Goal: Check status: Check status

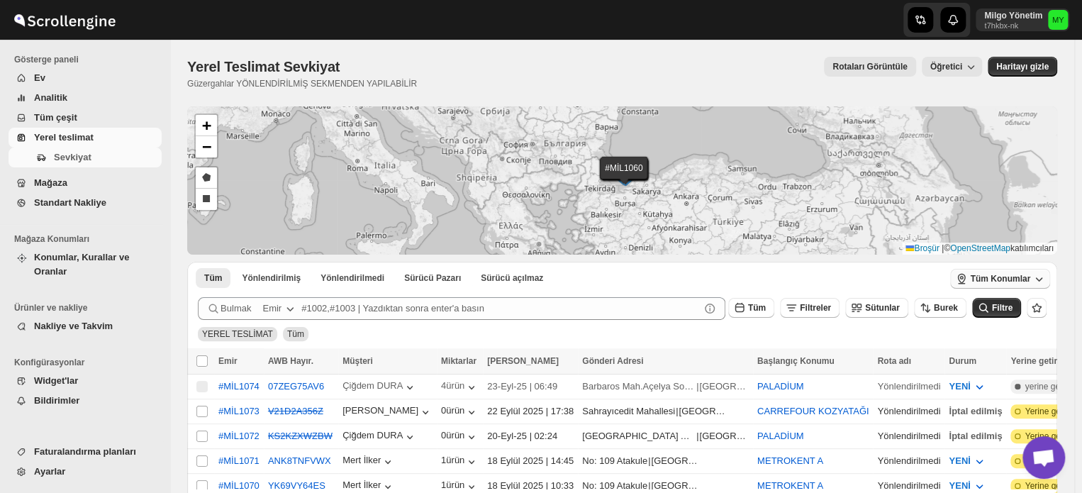
click at [1021, 274] on font "Tüm Konumlar" at bounding box center [1000, 279] width 60 height 10
click at [1039, 277] on icon "button" at bounding box center [1039, 279] width 14 height 14
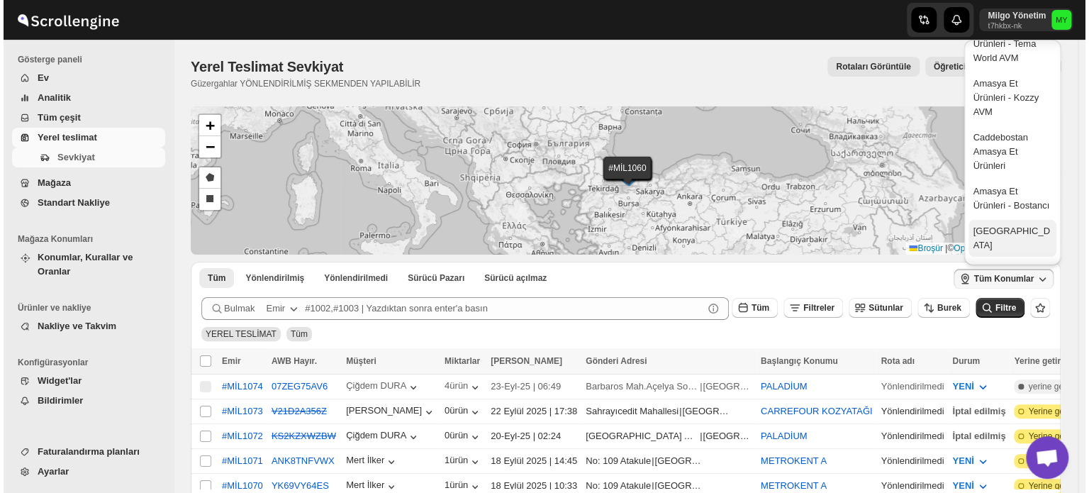
scroll to position [71, 0]
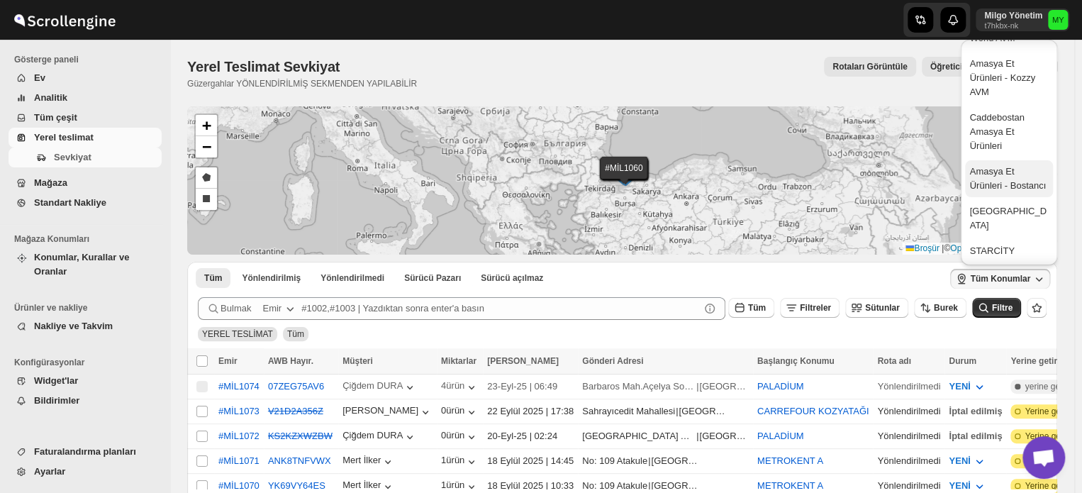
click at [1016, 184] on font "Amasya Et Ürünleri - Bostancı" at bounding box center [1008, 179] width 79 height 28
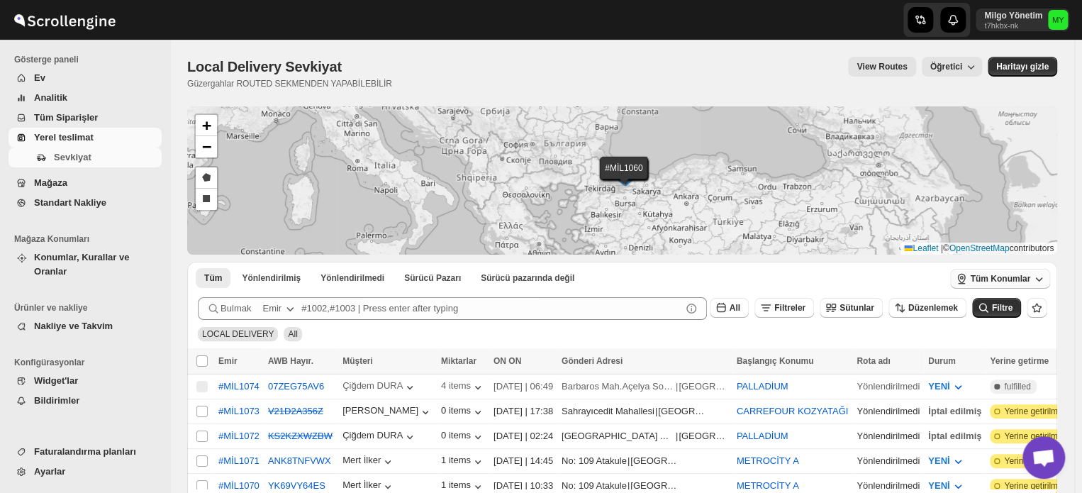
click at [999, 284] on button "Tüm Konumlar" at bounding box center [1000, 279] width 100 height 20
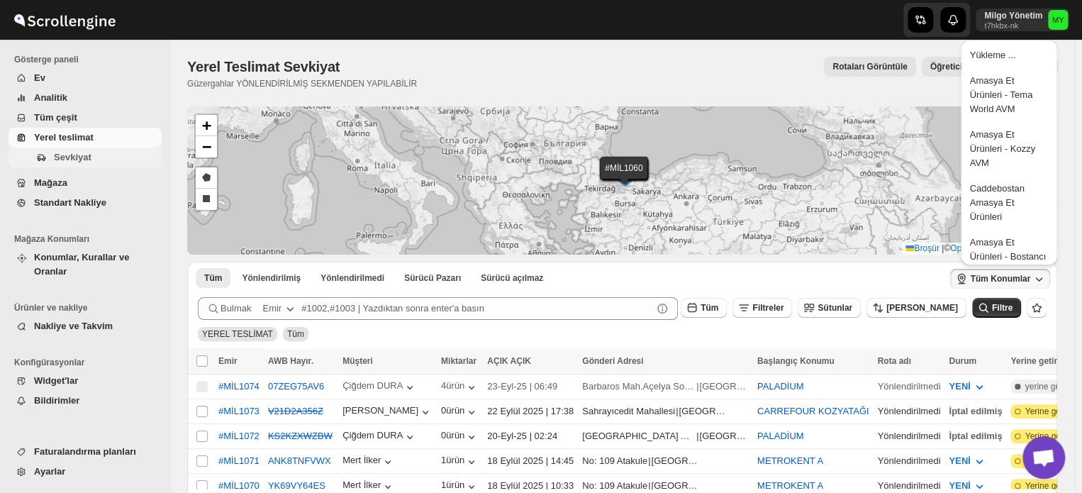
click at [82, 156] on font "Sevkiyat" at bounding box center [73, 157] width 38 height 11
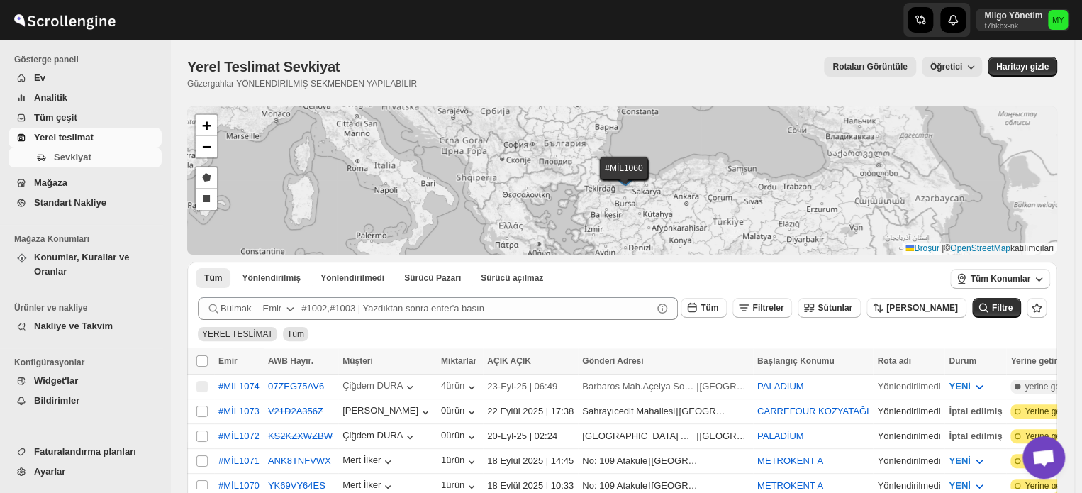
click at [82, 136] on font "Yerel teslimat" at bounding box center [64, 137] width 60 height 11
click at [1020, 279] on font "Tüm Konumlar" at bounding box center [1000, 279] width 60 height 10
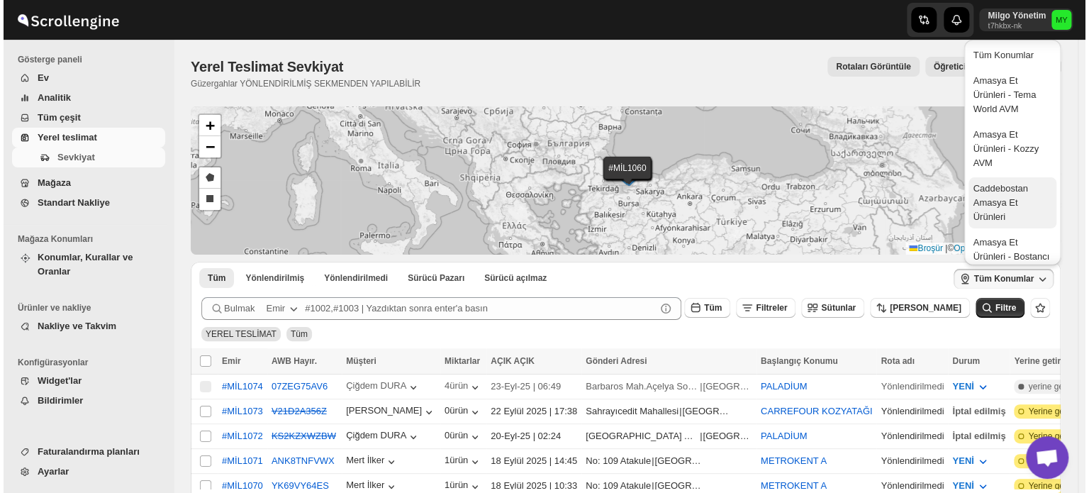
scroll to position [71, 0]
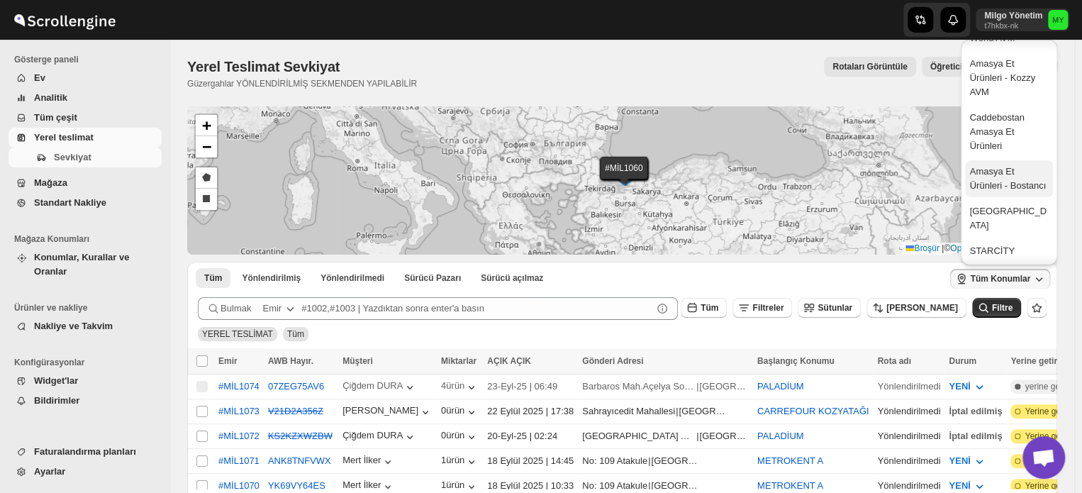
click at [1010, 184] on font "Amasya Et Ürünleri - Bostancı" at bounding box center [1008, 179] width 79 height 28
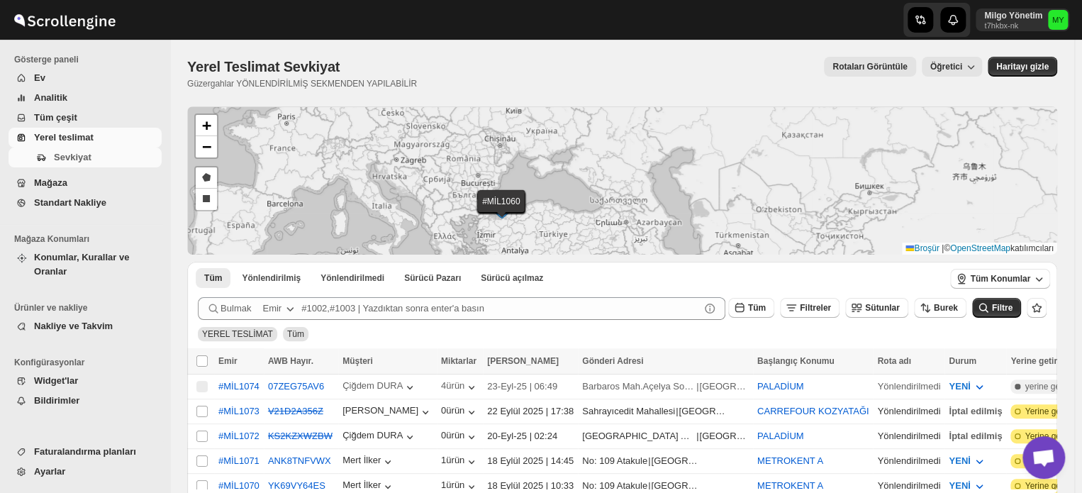
click at [74, 178] on span "Mağaza" at bounding box center [96, 183] width 125 height 14
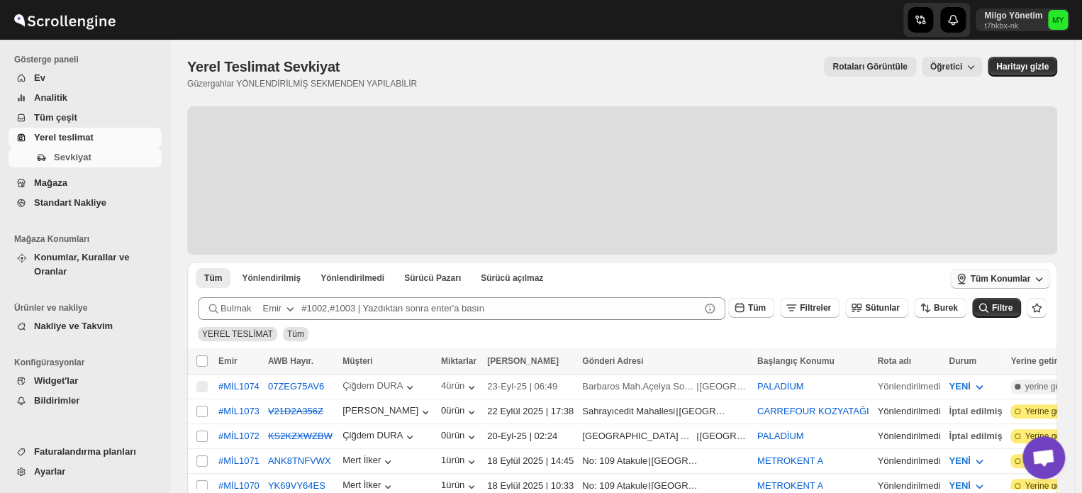
click at [1004, 280] on font "Tüm Konumlar" at bounding box center [1000, 279] width 60 height 10
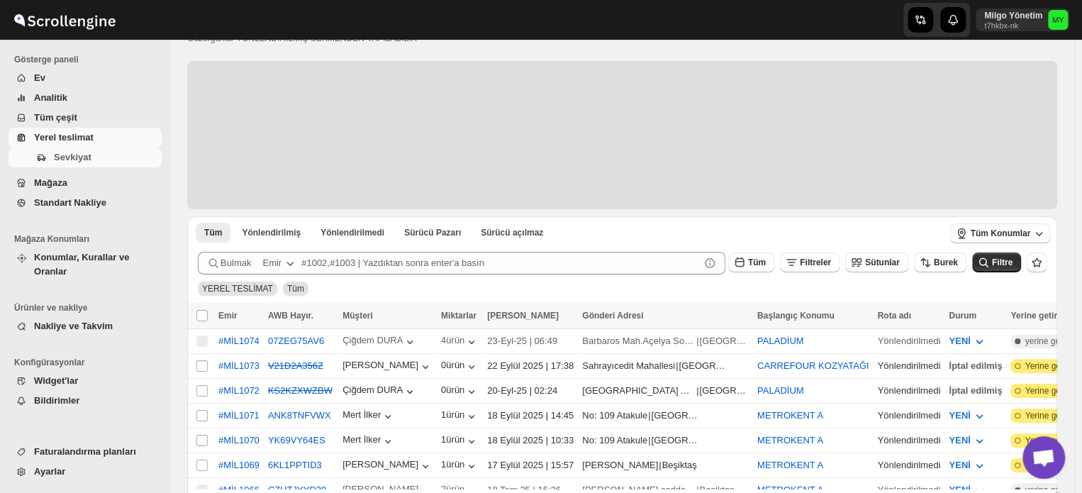
scroll to position [71, 0]
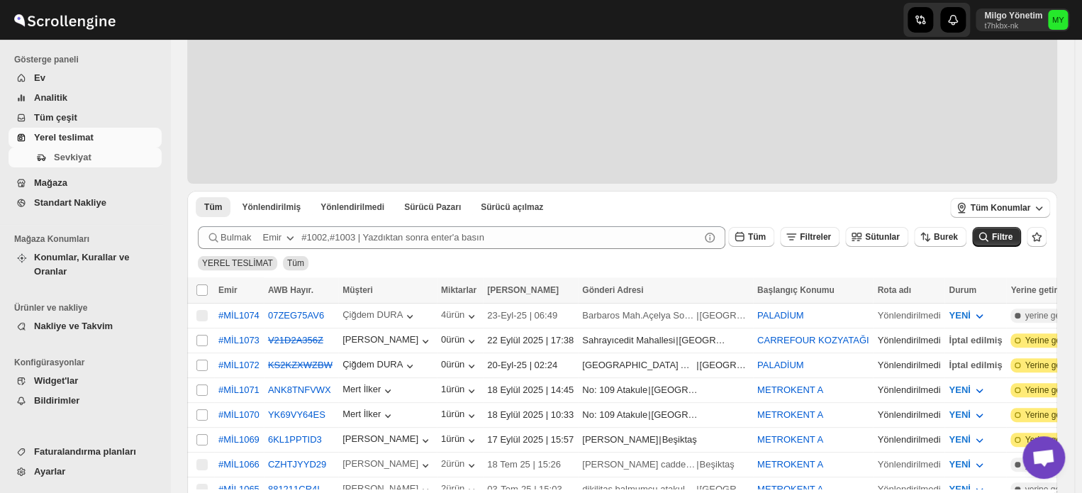
click at [78, 134] on font "Yerel teslimat" at bounding box center [64, 137] width 60 height 11
click at [1039, 206] on icon "button" at bounding box center [1039, 208] width 14 height 14
click at [1046, 206] on icon "button" at bounding box center [1039, 208] width 14 height 14
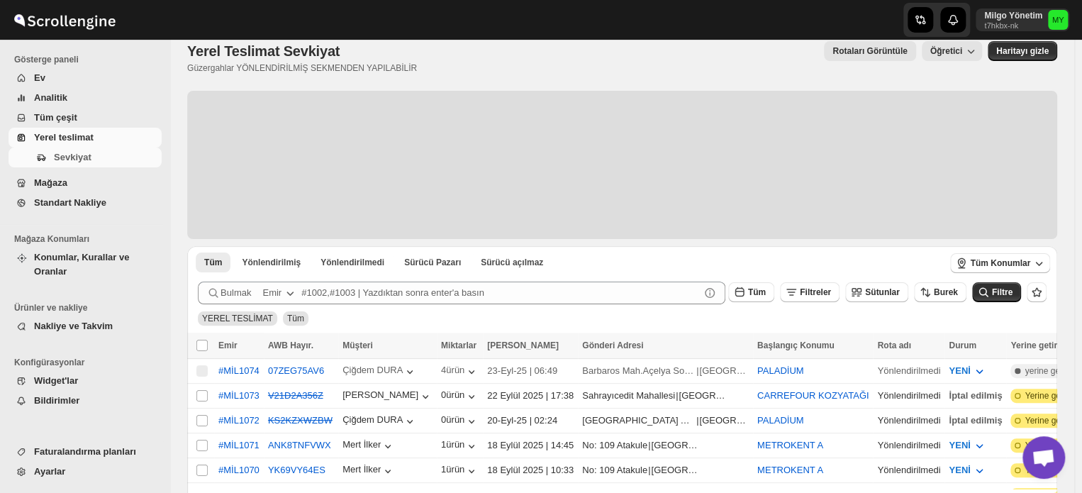
scroll to position [0, 0]
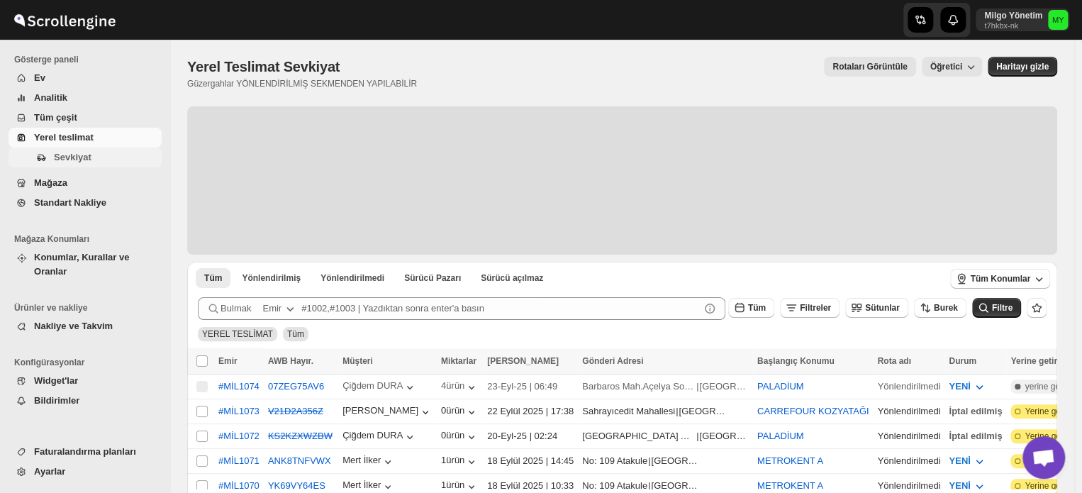
click at [78, 158] on font "Sevkiyat" at bounding box center [73, 157] width 38 height 11
click at [72, 139] on font "Yerel teslimat" at bounding box center [64, 137] width 60 height 11
click at [50, 130] on span "Yerel teslimat" at bounding box center [96, 137] width 125 height 14
click at [36, 182] on font "Mağaza" at bounding box center [50, 182] width 33 height 11
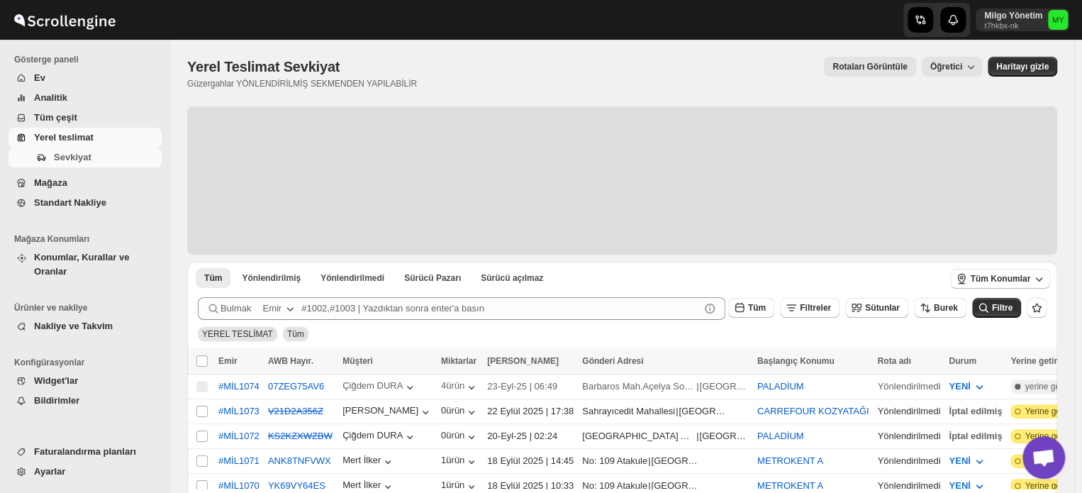
click at [51, 183] on font "Mağaza" at bounding box center [50, 182] width 33 height 11
click at [59, 136] on font "Yerel teslimat" at bounding box center [64, 137] width 60 height 11
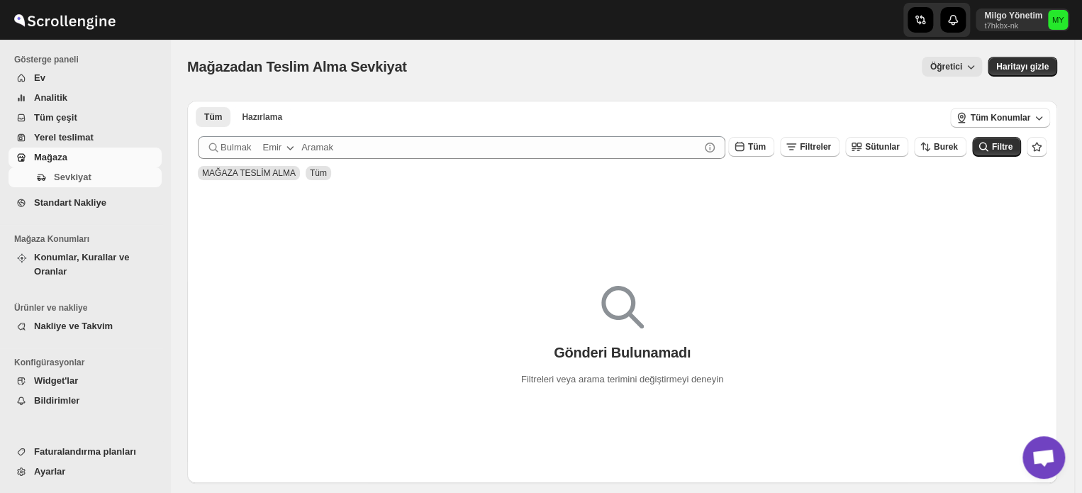
click at [79, 136] on font "Yerel teslimat" at bounding box center [64, 137] width 60 height 11
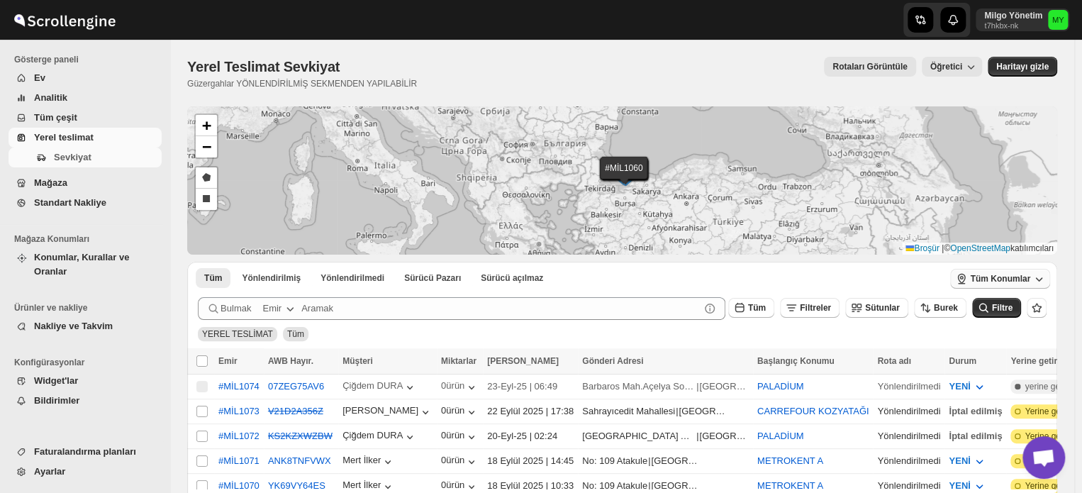
click at [1004, 277] on font "Tüm Konumlar" at bounding box center [1000, 279] width 60 height 10
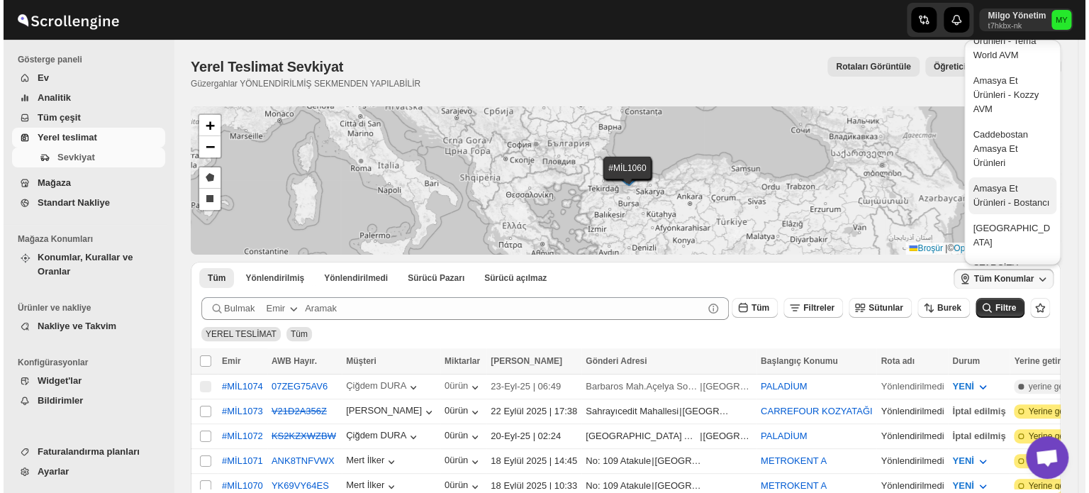
scroll to position [71, 0]
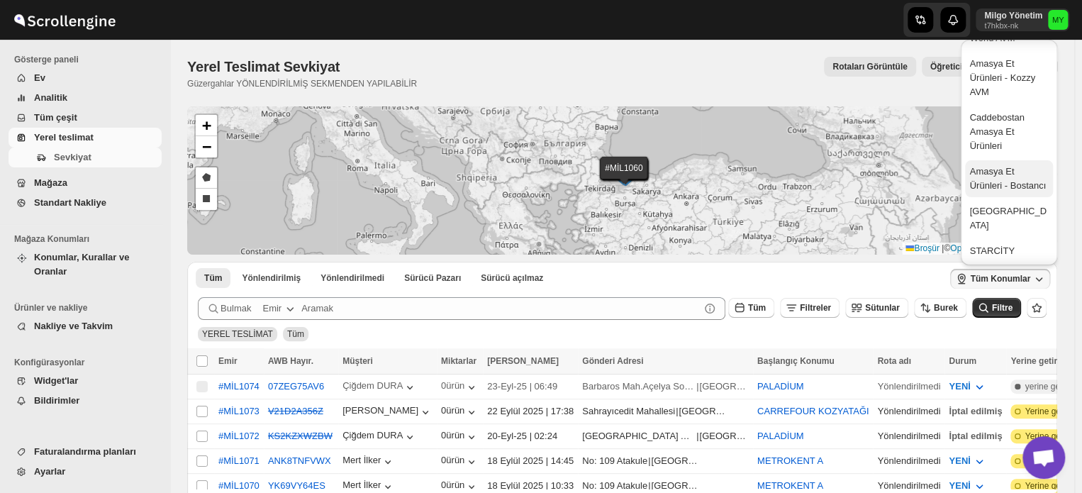
click at [1008, 179] on font "Amasya Et Ürünleri - Bostancı" at bounding box center [1007, 178] width 77 height 25
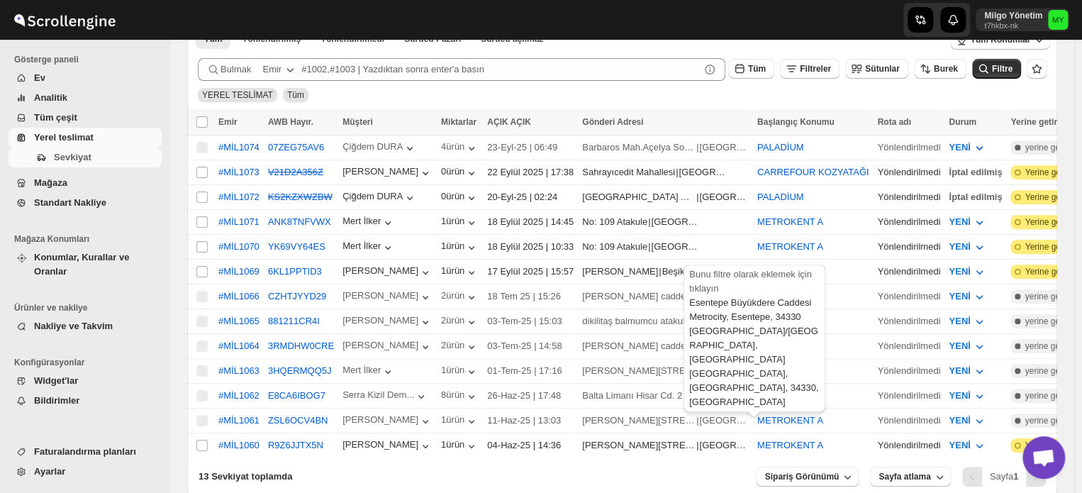
scroll to position [306, 0]
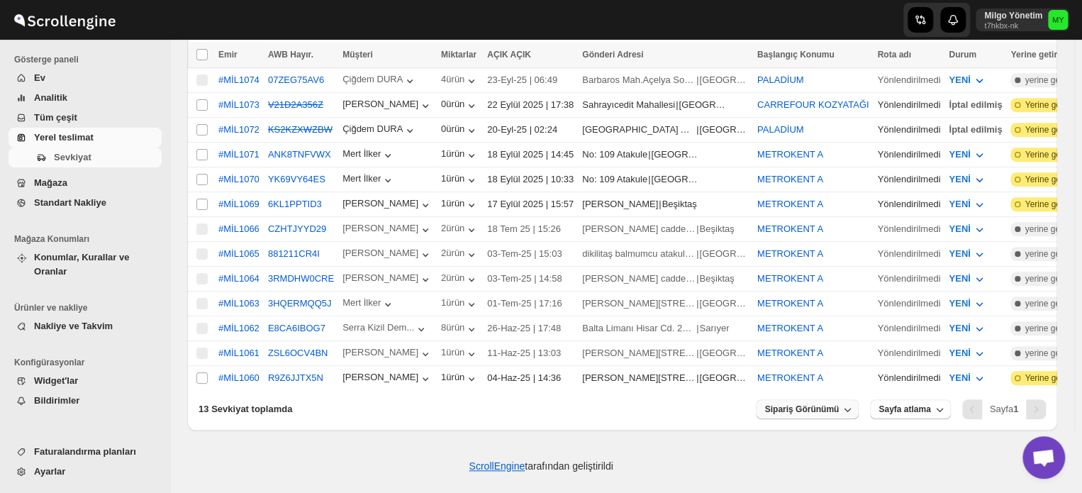
click at [839, 405] on font "Sipariş Görünümü" at bounding box center [801, 409] width 74 height 10
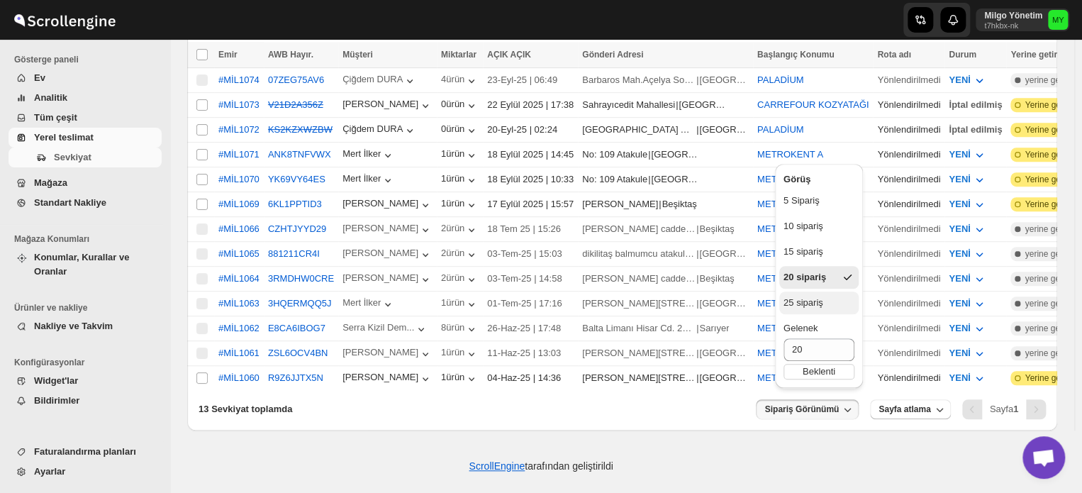
click at [819, 298] on font "25 sipariş" at bounding box center [804, 302] width 40 height 11
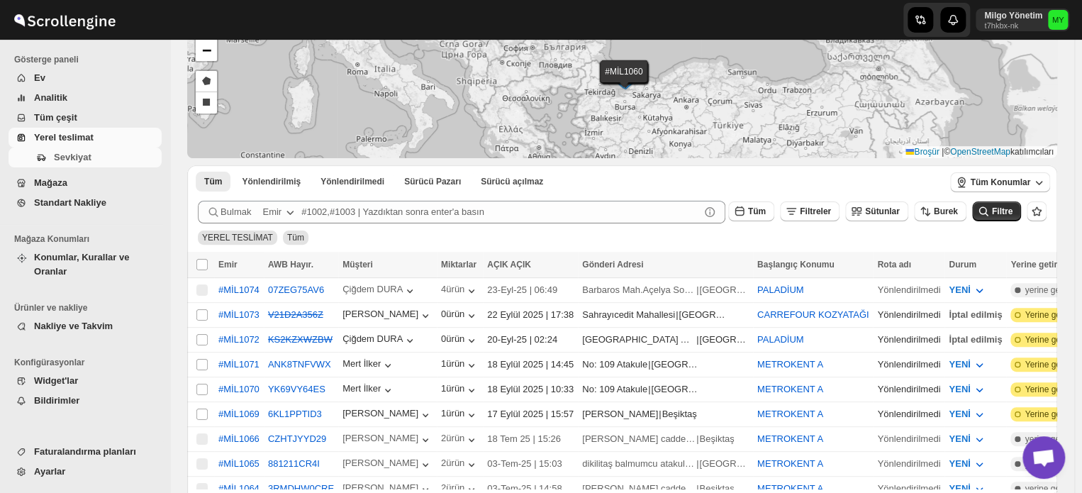
scroll to position [94, 0]
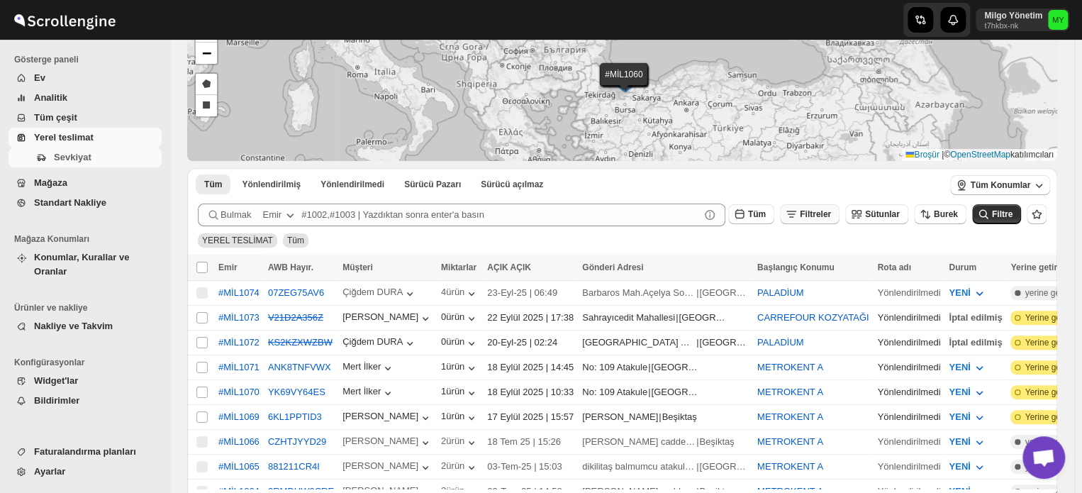
click at [799, 211] on icon "button" at bounding box center [791, 214] width 14 height 14
click at [799, 212] on icon "button" at bounding box center [791, 214] width 14 height 14
click at [766, 211] on font "Tüm" at bounding box center [757, 214] width 18 height 10
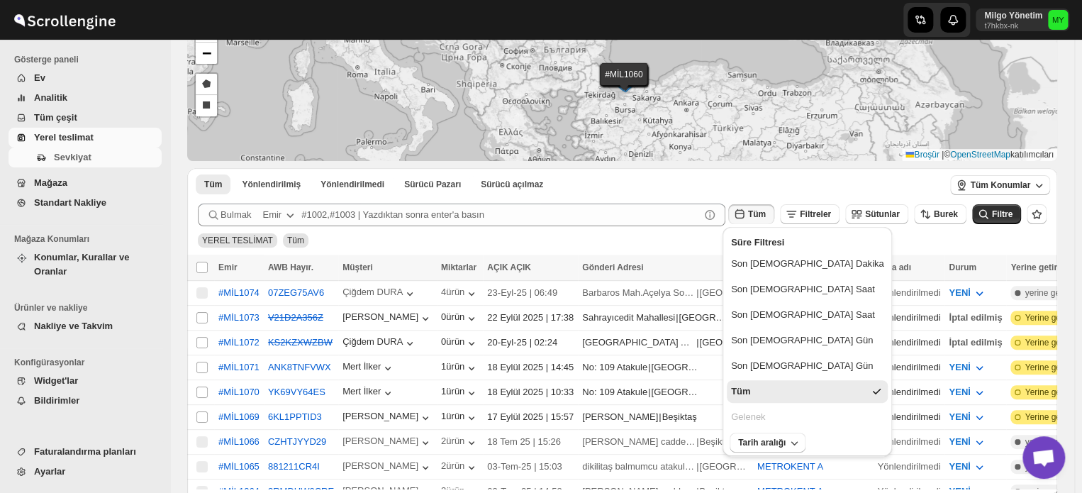
click at [766, 211] on font "Tüm" at bounding box center [757, 214] width 18 height 10
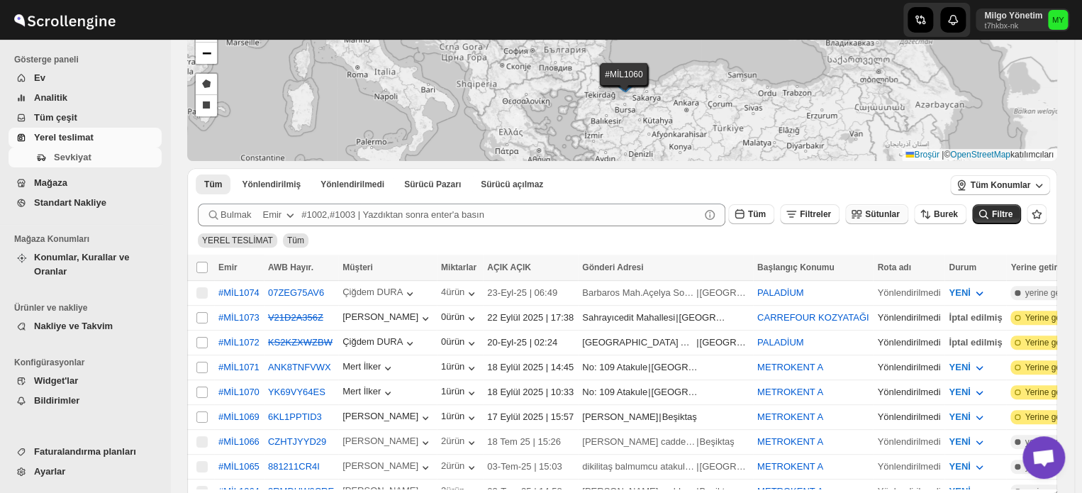
click at [885, 218] on button "Sütunlar" at bounding box center [876, 214] width 63 height 20
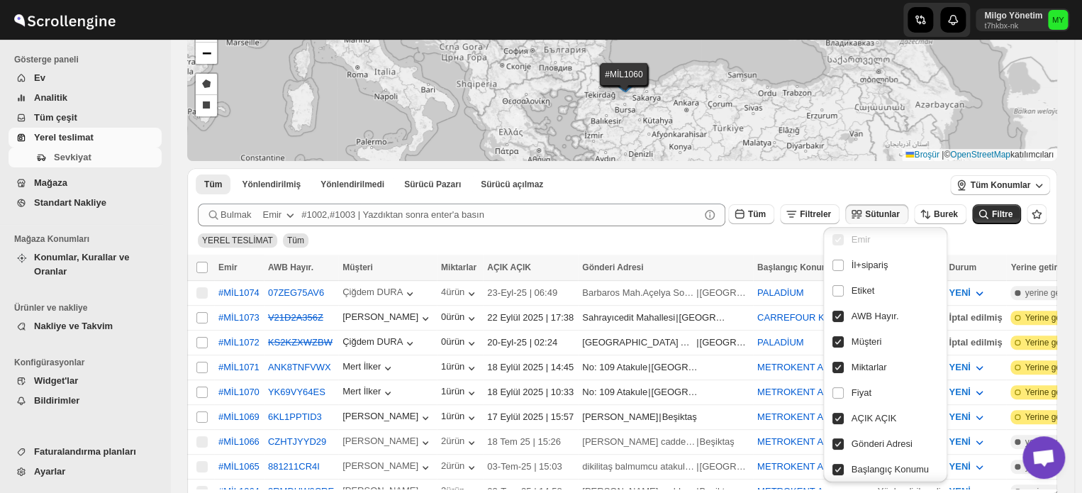
scroll to position [0, 0]
click at [769, 235] on div "YEREL TESLİMAT Tüm" at bounding box center [619, 234] width 855 height 27
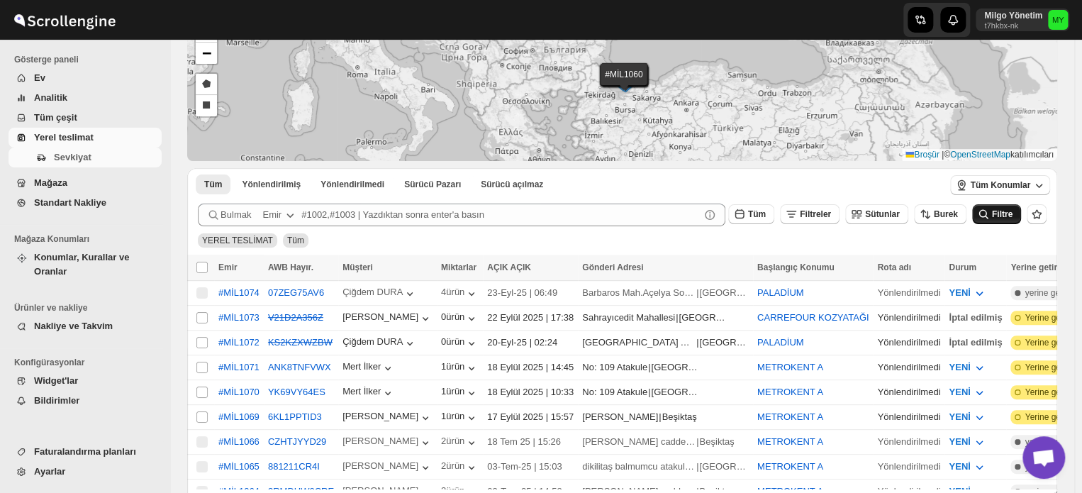
click at [1000, 217] on font "Filtre" at bounding box center [1002, 214] width 21 height 10
click at [238, 242] on font "YEREL TESLİMAT" at bounding box center [237, 240] width 71 height 10
